Goal: Transaction & Acquisition: Purchase product/service

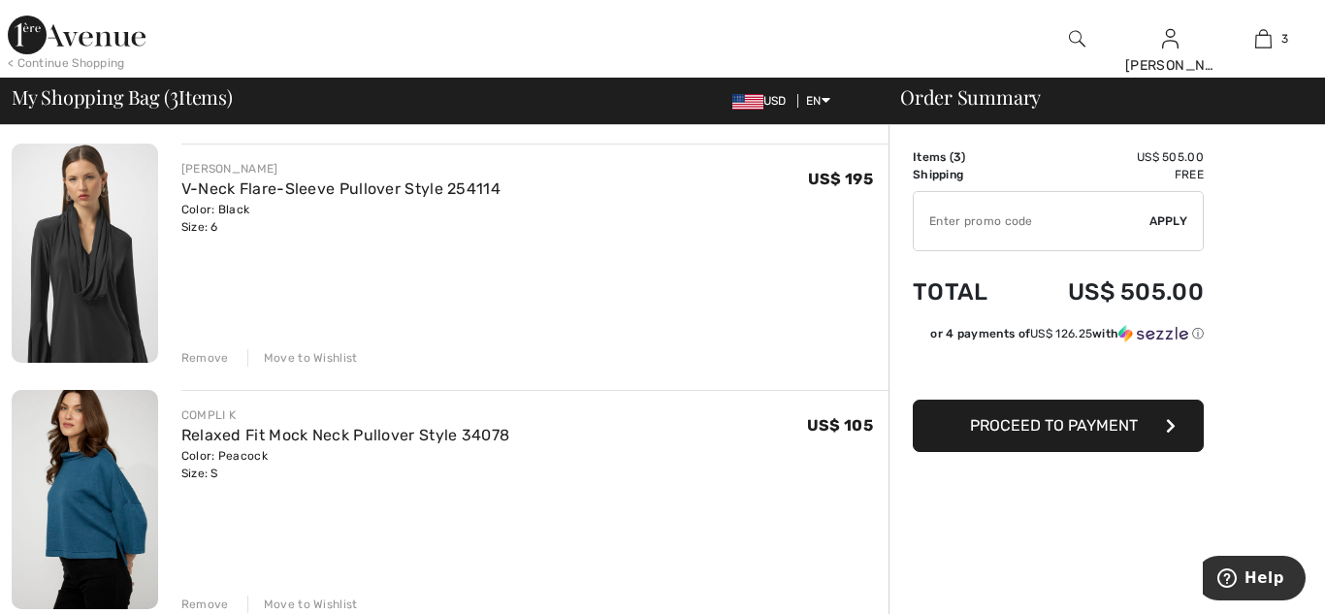
scroll to position [142, 0]
click at [1012, 433] on span "Proceed to Payment" at bounding box center [1054, 425] width 168 height 18
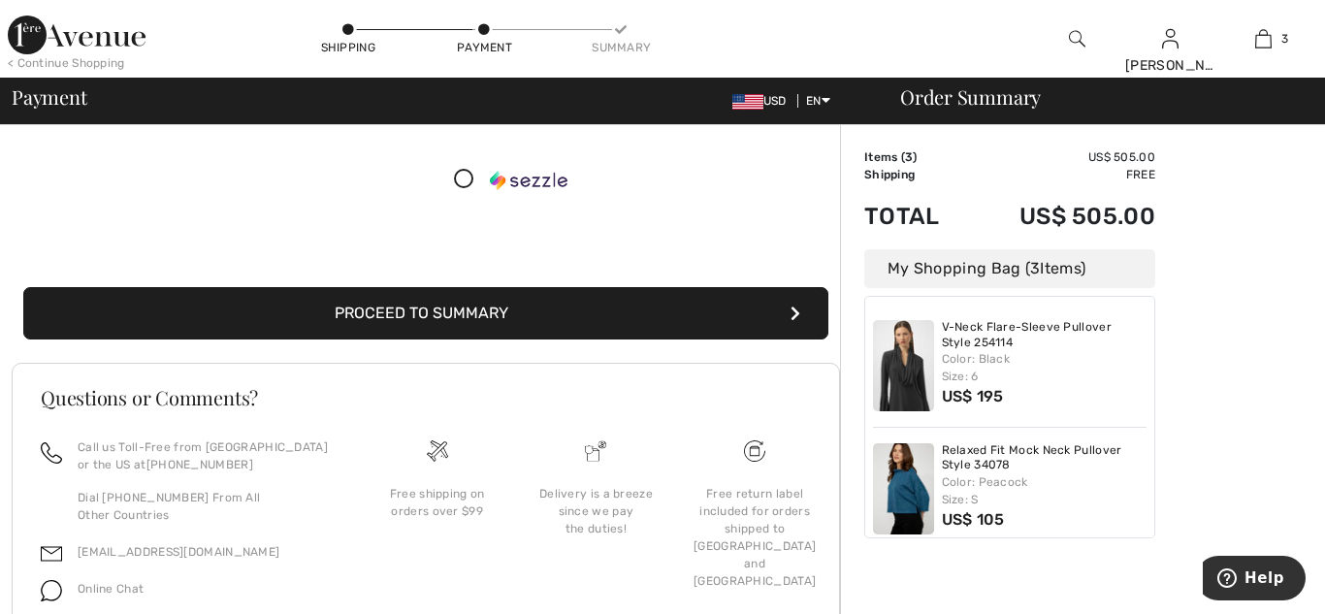
scroll to position [329, 0]
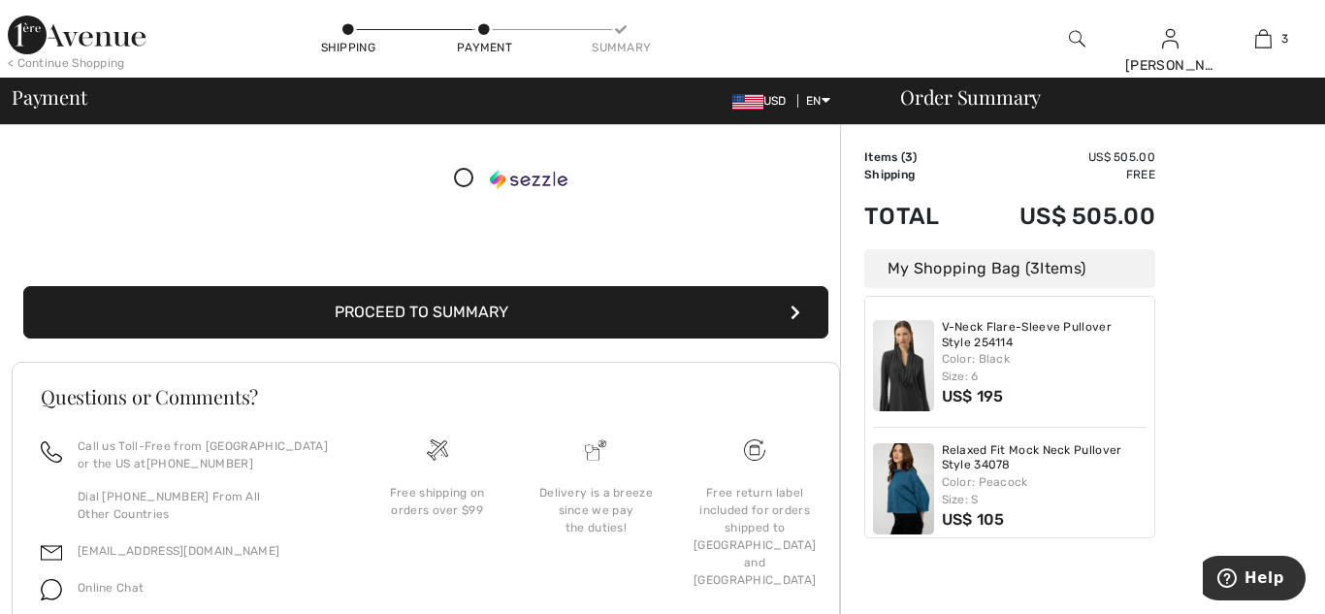
click at [627, 311] on button "Proceed to Summary" at bounding box center [425, 312] width 805 height 52
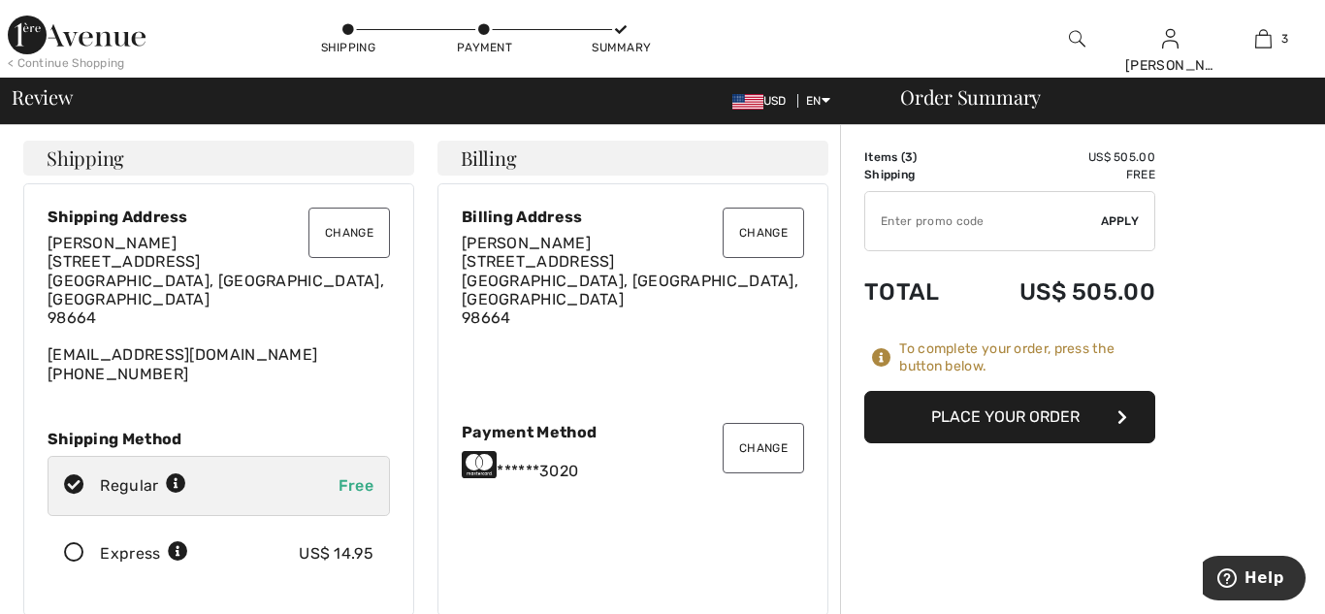
click at [928, 420] on button "Place Your Order" at bounding box center [1009, 417] width 291 height 52
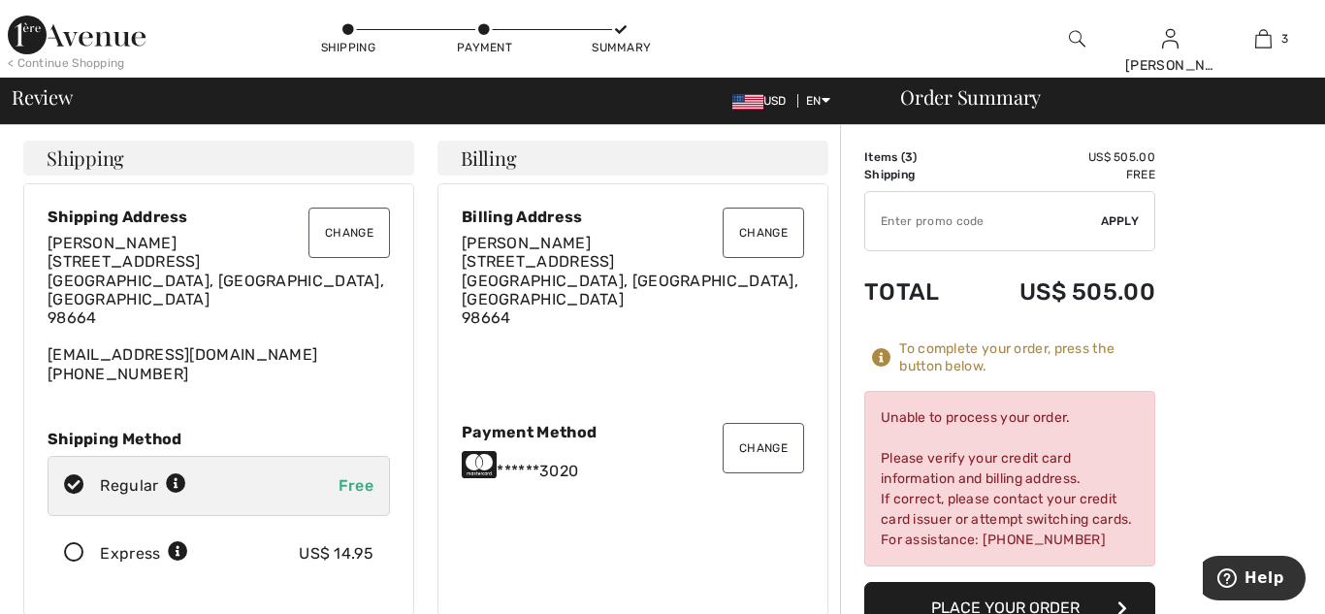
click at [775, 430] on button "Change" at bounding box center [763, 448] width 81 height 50
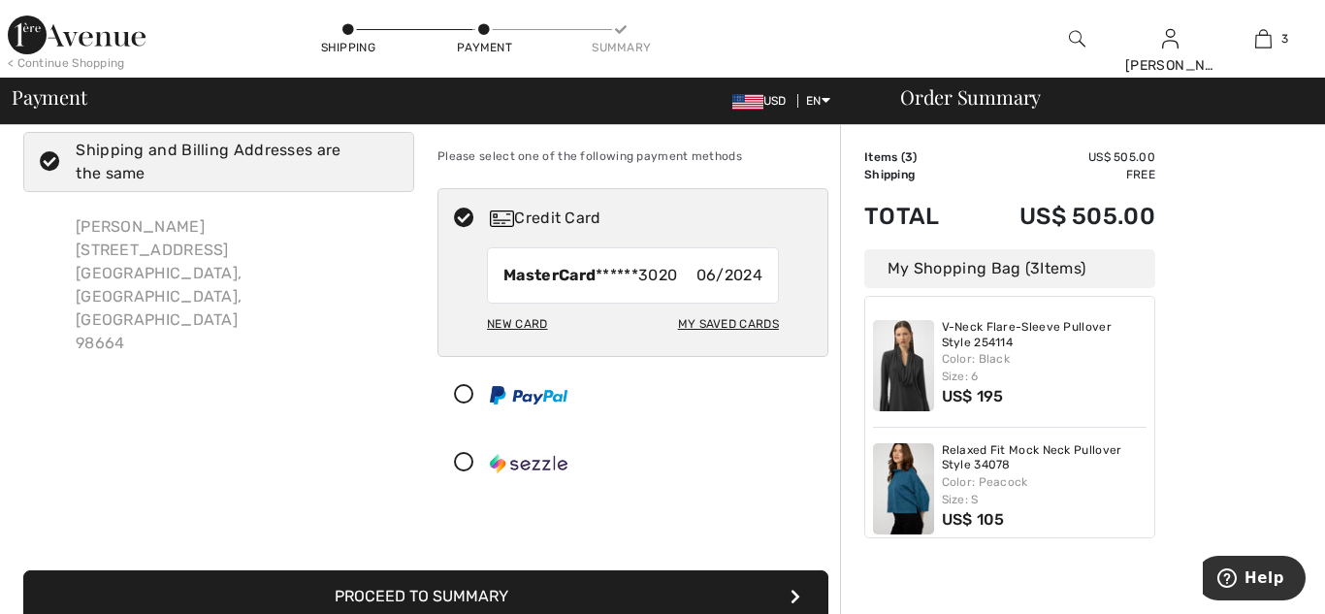
scroll to position [43, 0]
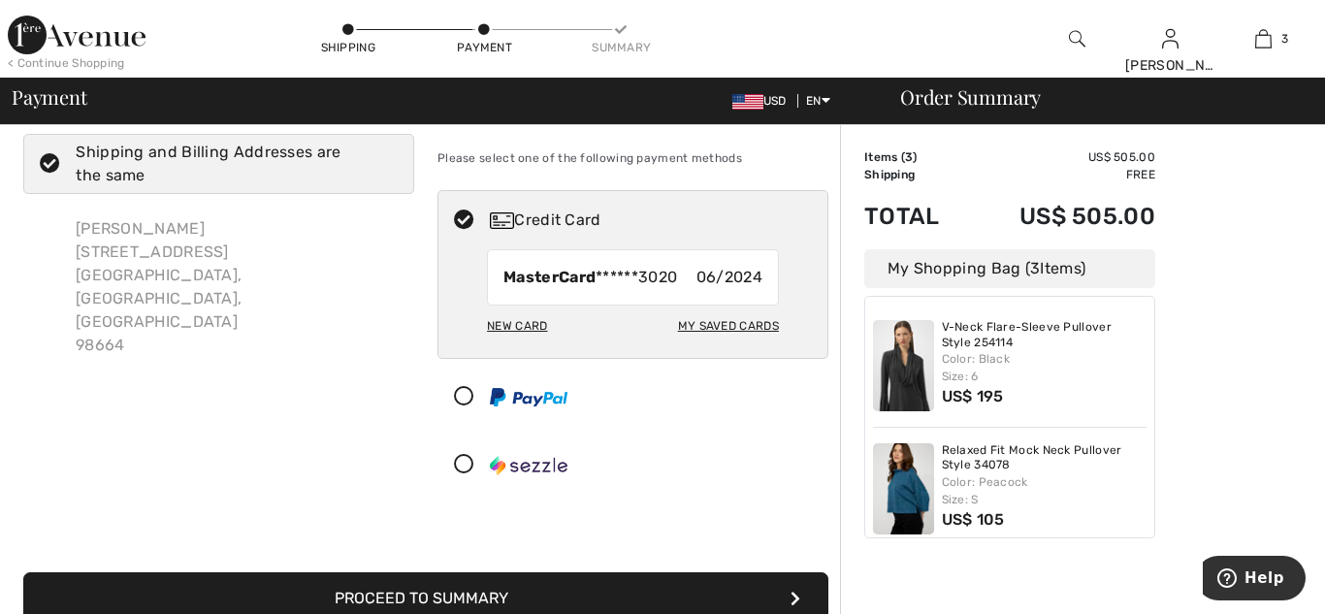
click at [723, 326] on div "My Saved Cards" at bounding box center [728, 325] width 101 height 33
radio input "true"
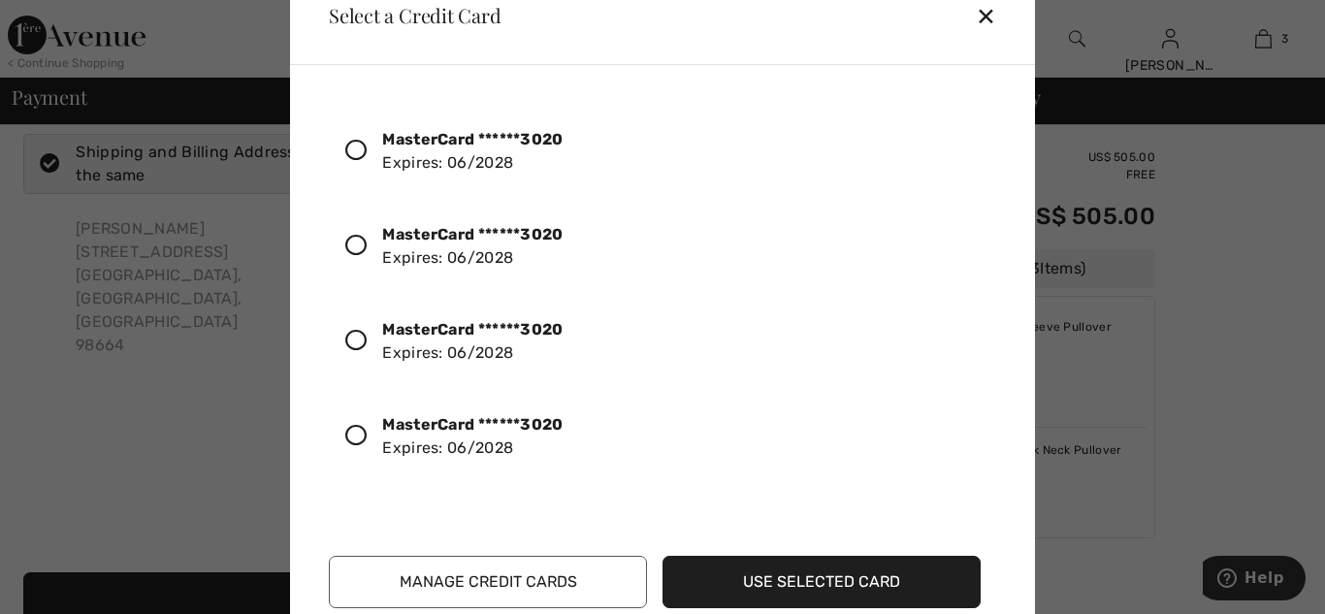
click at [355, 149] on icon at bounding box center [355, 150] width 21 height 21
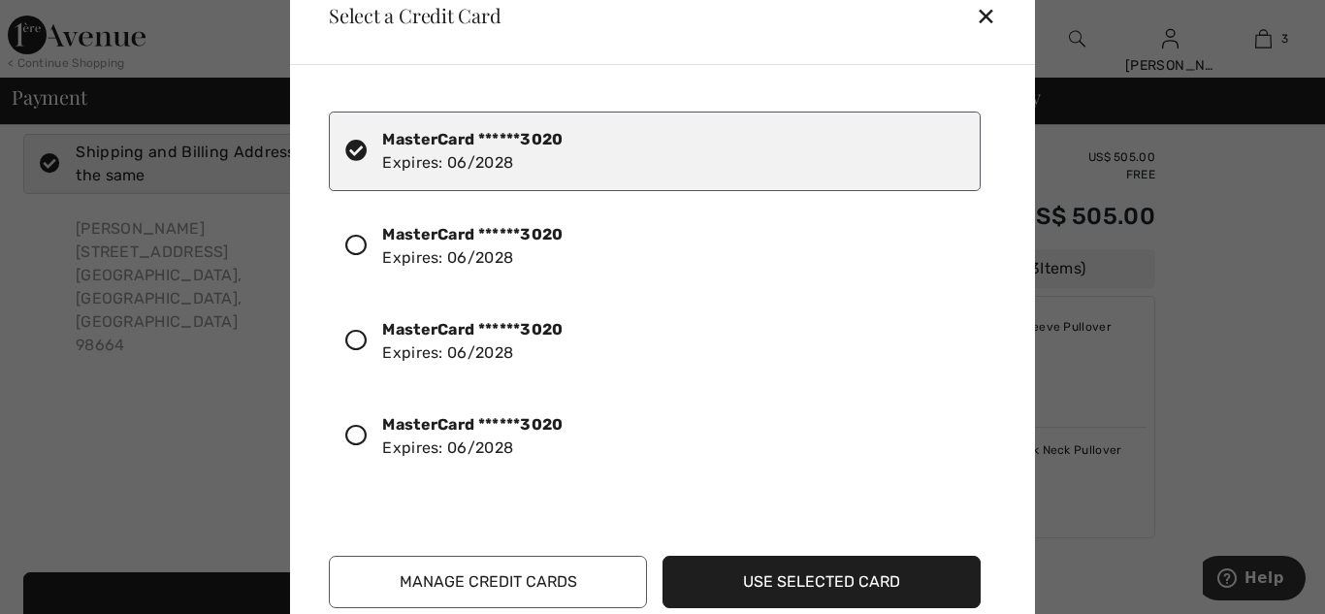
click at [727, 565] on button "Use Selected Card" at bounding box center [821, 582] width 318 height 52
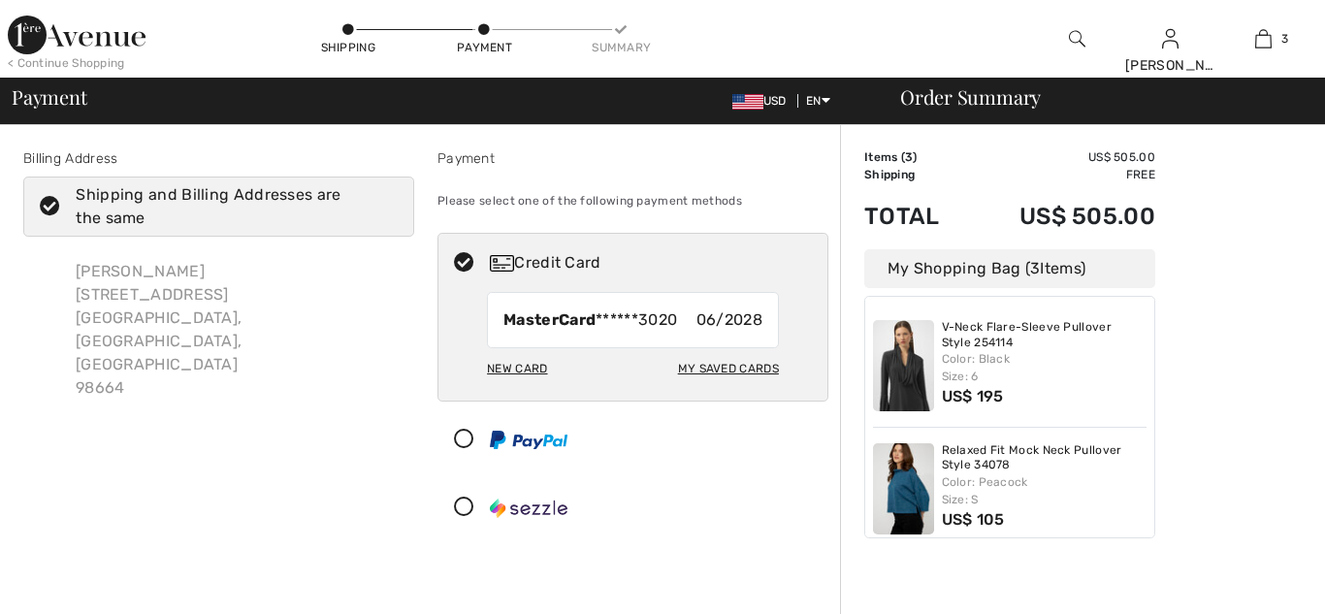
checkbox input "true"
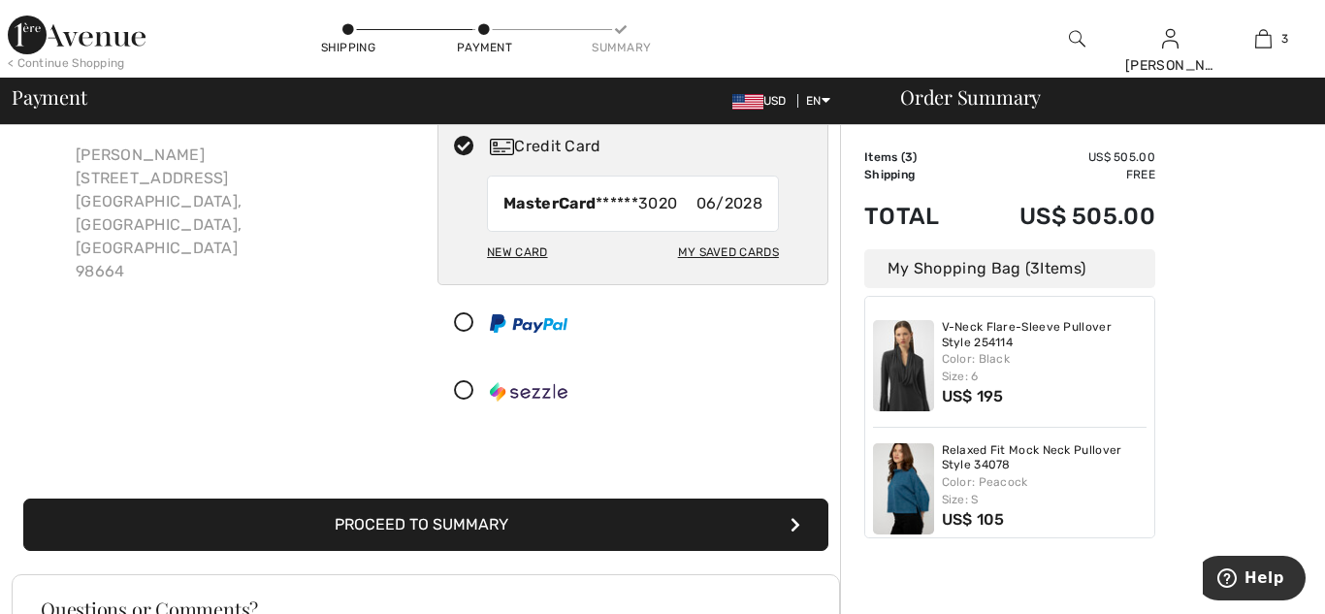
scroll to position [114, 0]
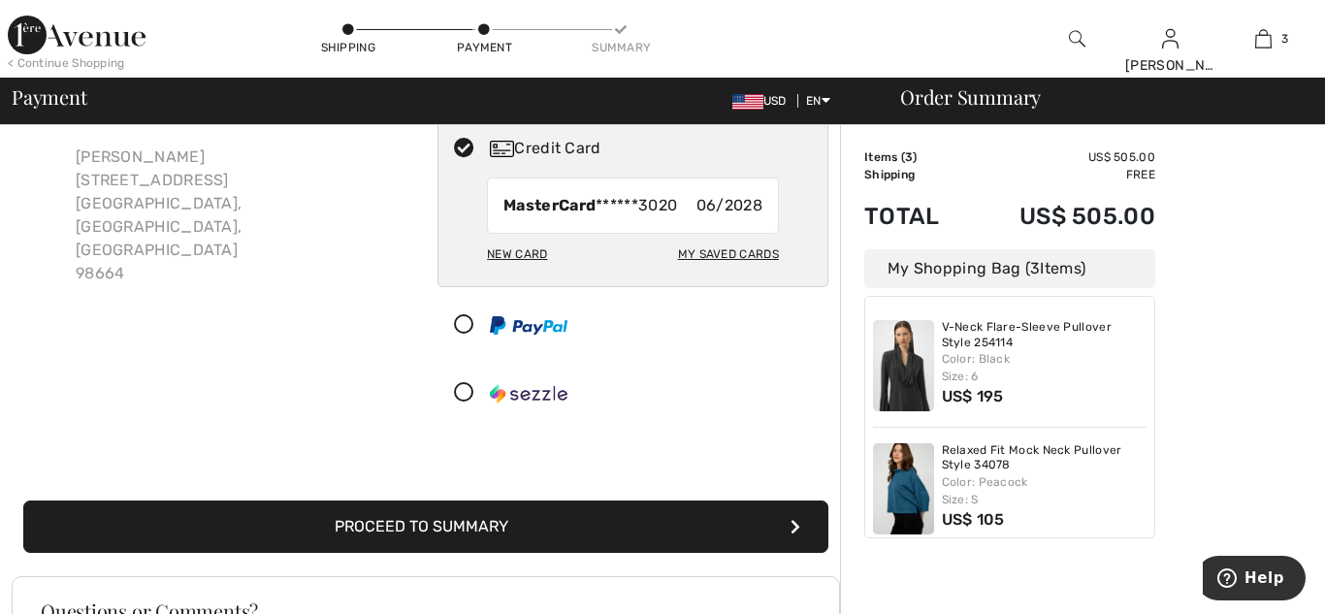
click at [552, 524] on button "Proceed to Summary" at bounding box center [425, 526] width 805 height 52
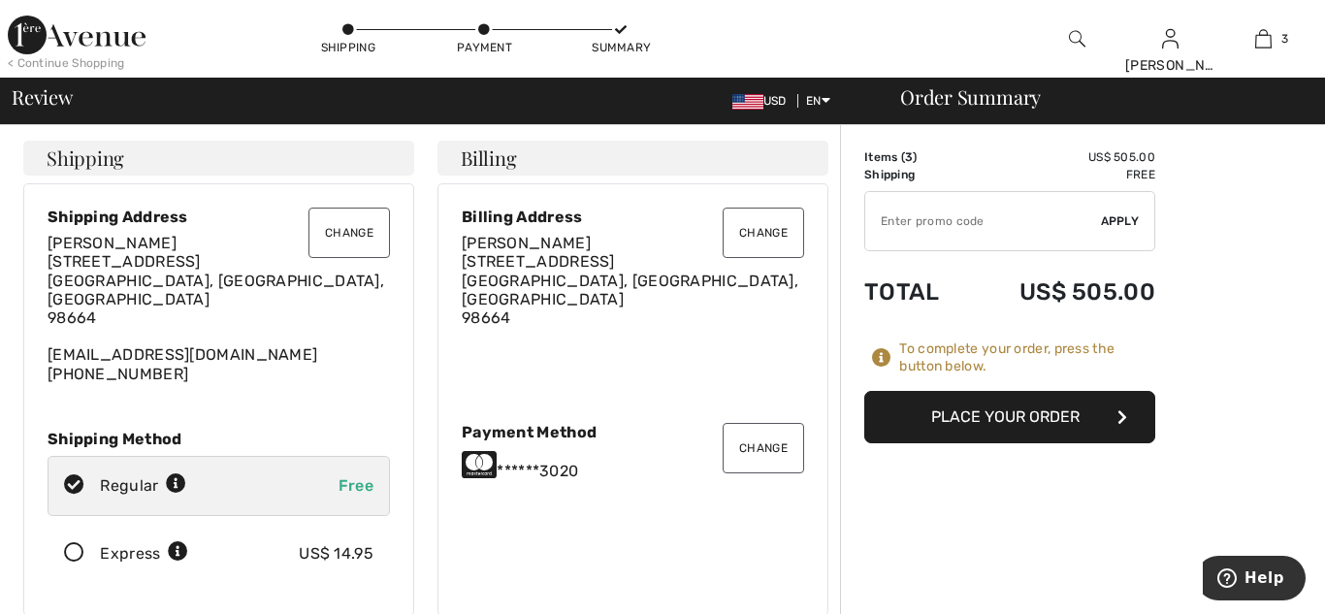
click at [924, 424] on button "Place Your Order" at bounding box center [1009, 417] width 291 height 52
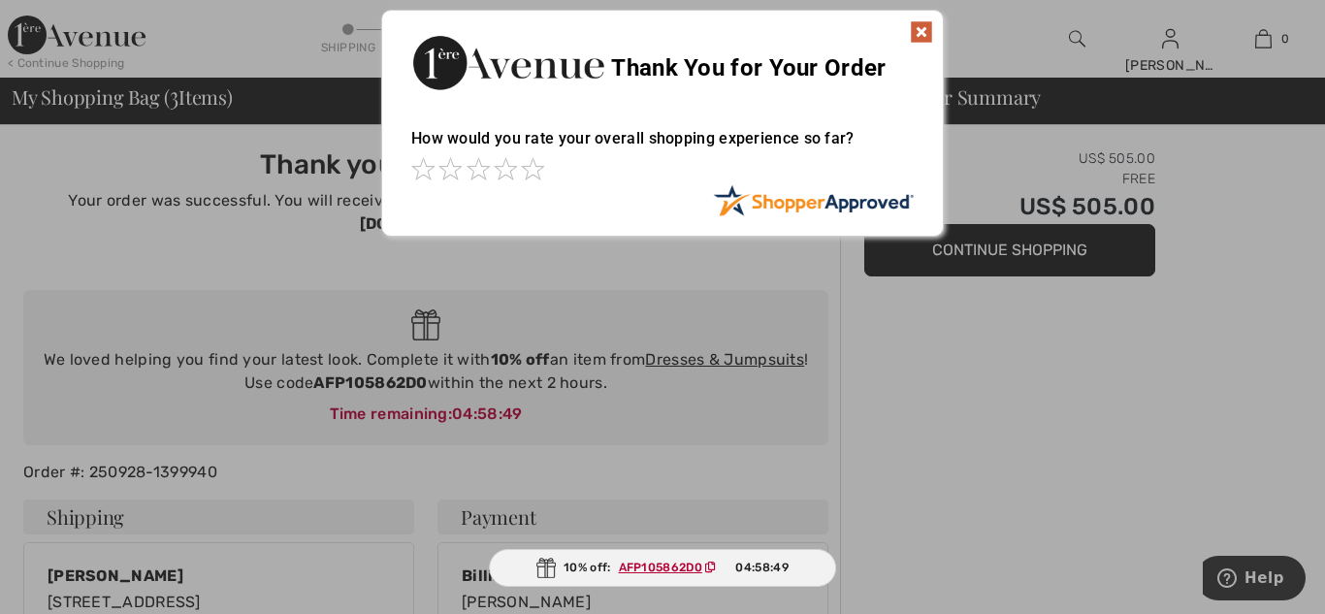
click at [919, 35] on img at bounding box center [921, 31] width 23 height 23
